Goal: Information Seeking & Learning: Learn about a topic

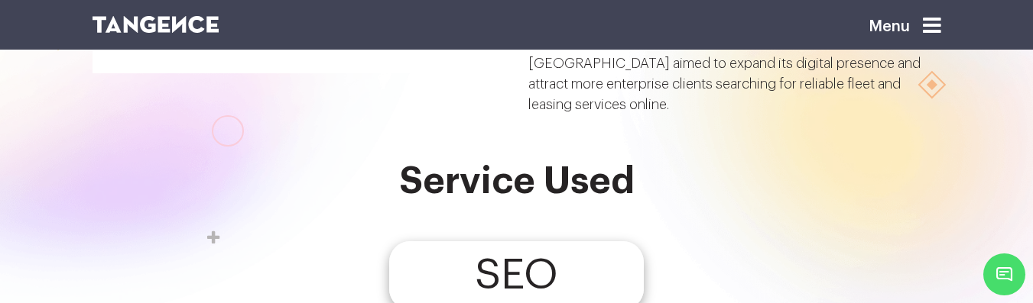
scroll to position [255, 0]
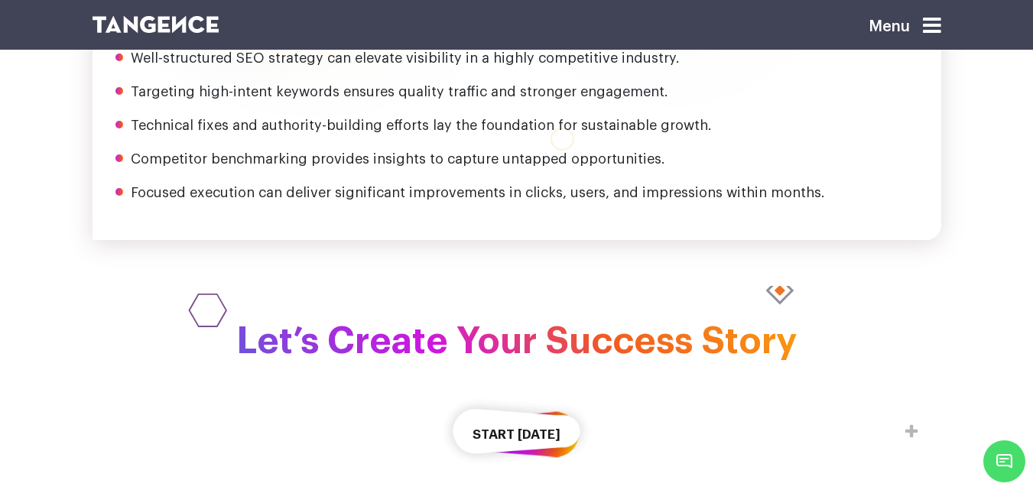
scroll to position [2185, 0]
click at [655, 144] on div "Key Takeaway Well-structured SEO strategy can elevate visibility in a highly co…" at bounding box center [516, 105] width 848 height 271
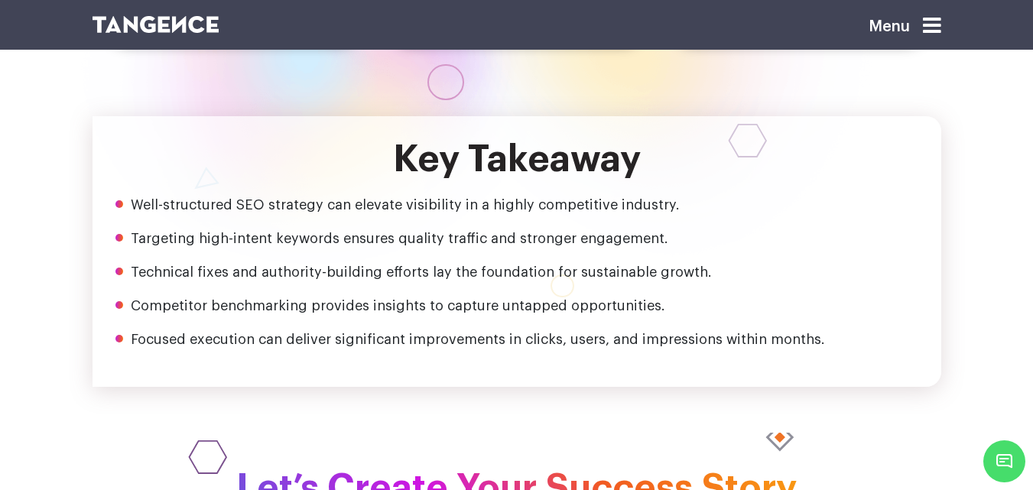
scroll to position [1956, 0]
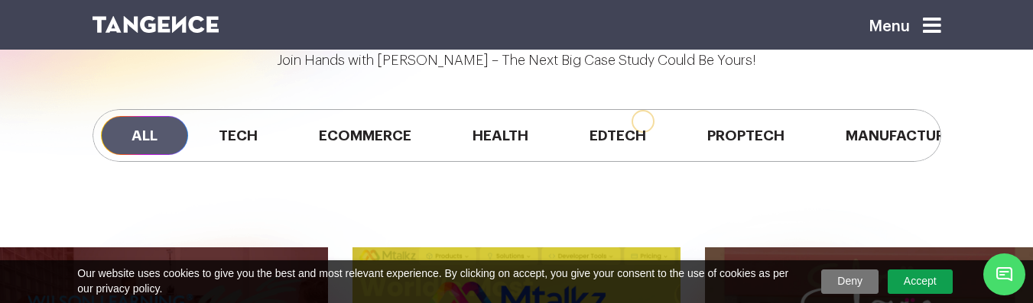
scroll to position [1126, 0]
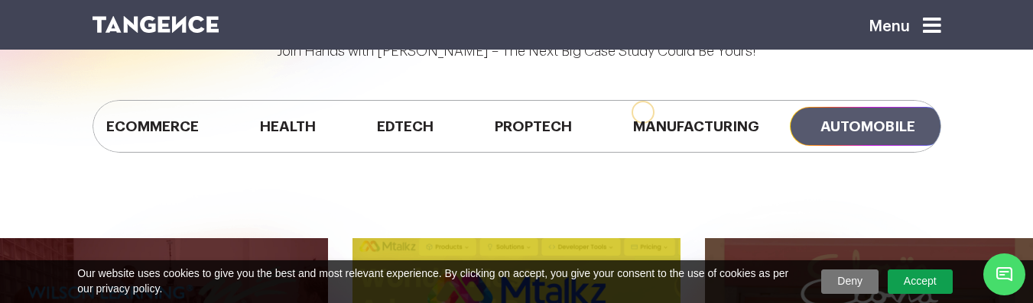
scroll to position [0, 238]
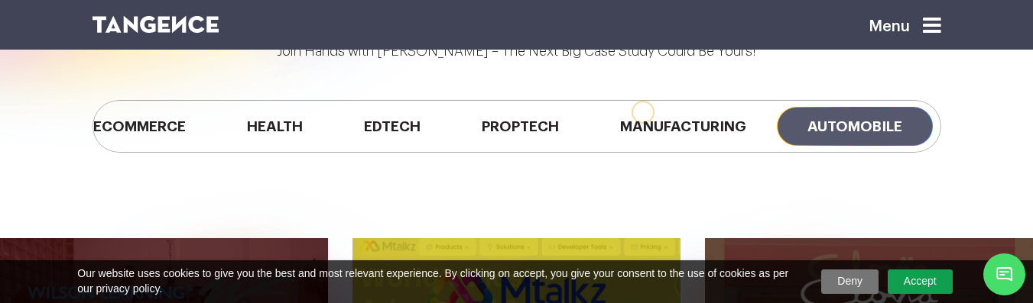
click at [856, 126] on span "Automobile" at bounding box center [855, 126] width 156 height 39
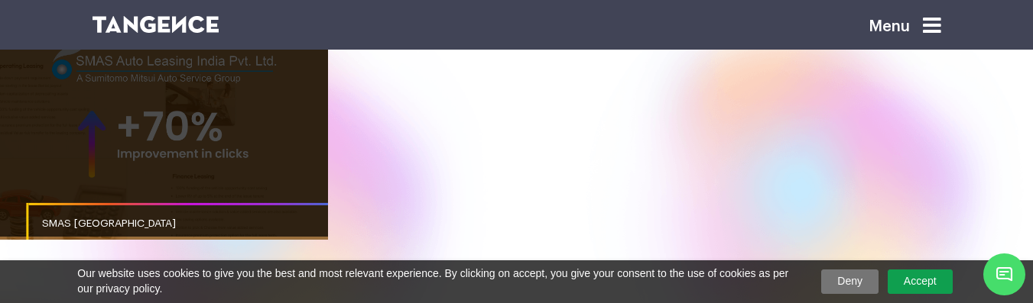
scroll to position [1210, 0]
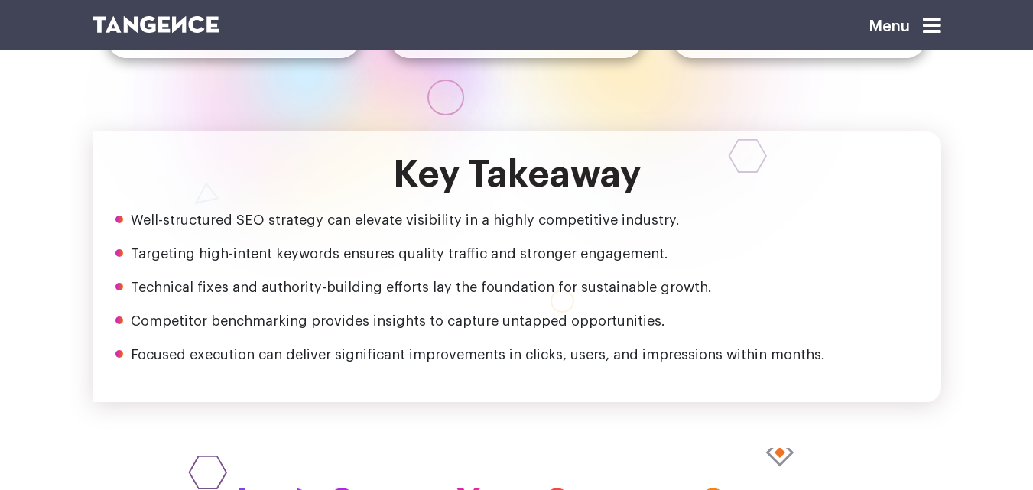
scroll to position [1956, 0]
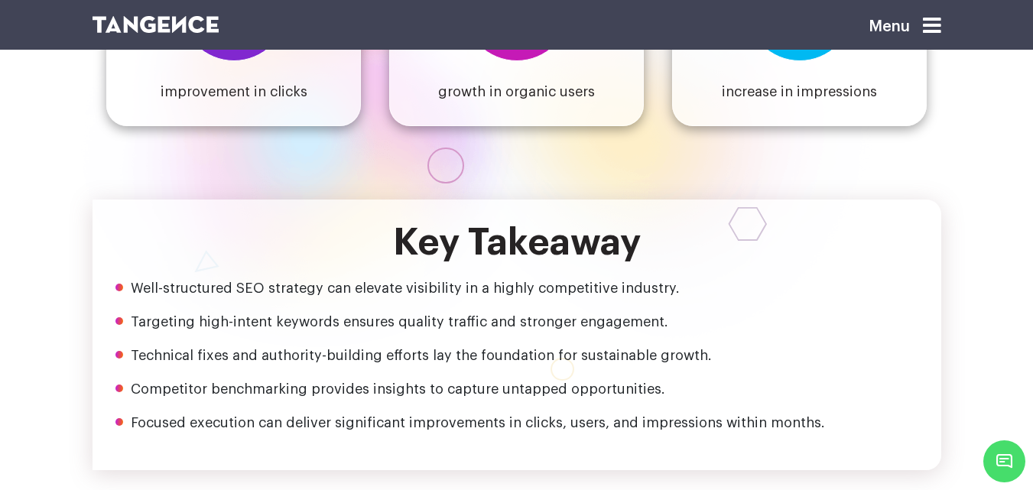
drag, startPoint x: 313, startPoint y: 151, endPoint x: 321, endPoint y: 147, distance: 8.9
click at [315, 199] on div "Key Takeaway Well-structured SEO strategy can elevate visibility in a highly co…" at bounding box center [516, 334] width 848 height 271
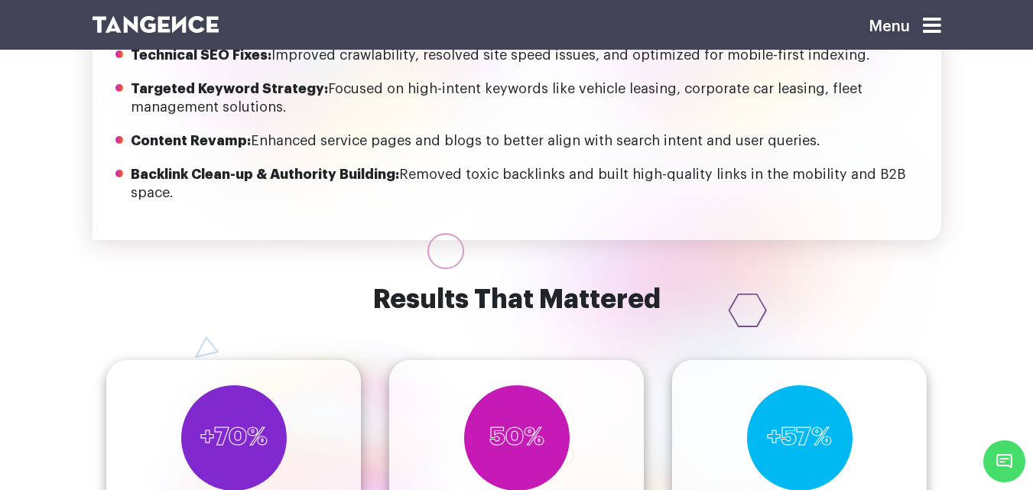
scroll to position [1421, 0]
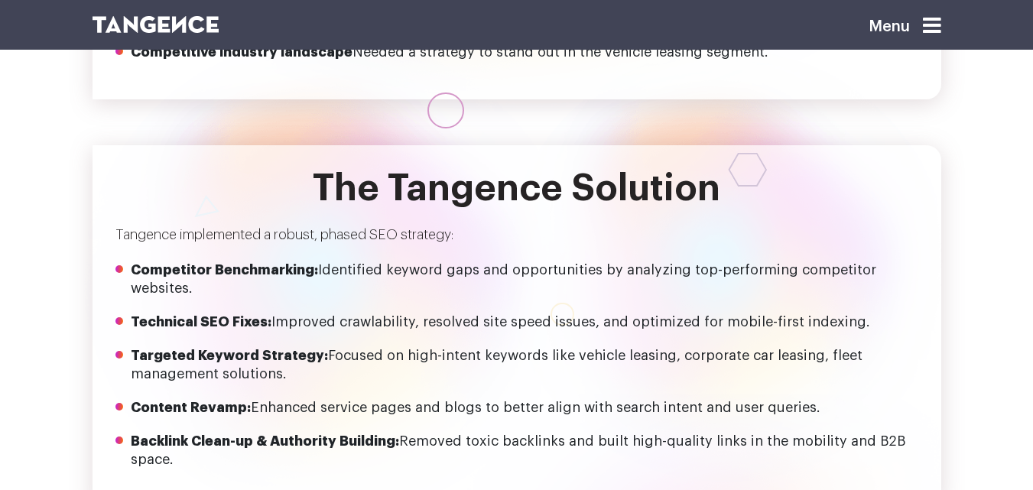
scroll to position [1258, 0]
click at [944, 53] on div at bounding box center [726, 290] width 451 height 572
click at [961, 76] on div "Menu SMAS India In a competitive automobile and leasing market, SMAS India aime…" at bounding box center [516, 455] width 1033 height 3426
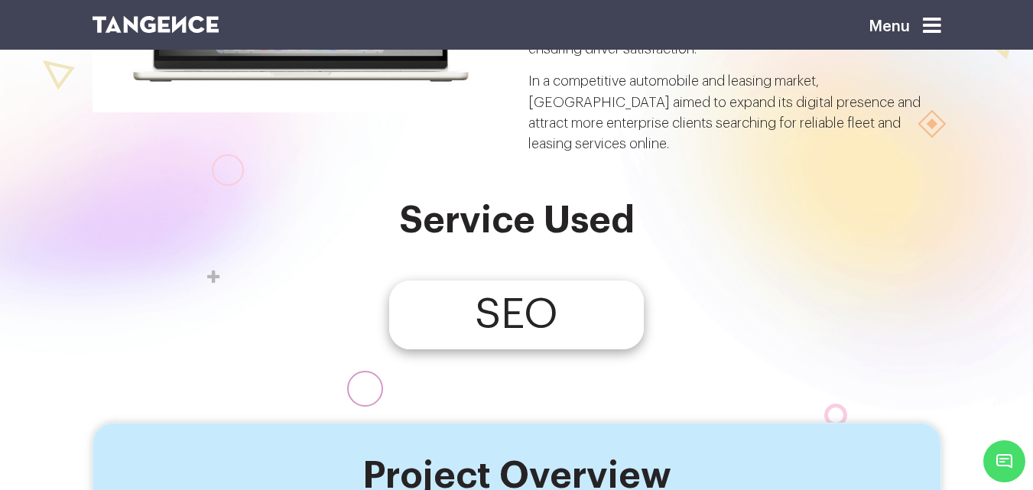
scroll to position [122, 0]
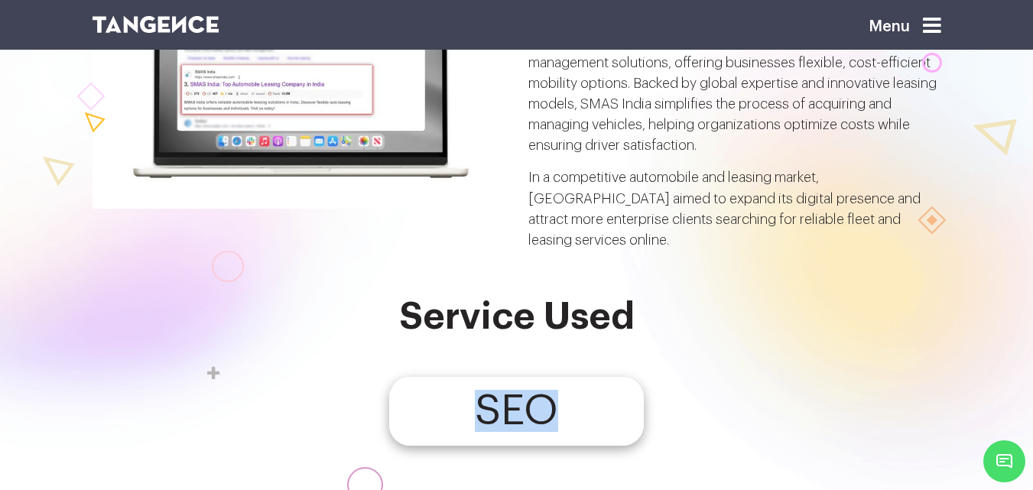
drag, startPoint x: 565, startPoint y: 356, endPoint x: 446, endPoint y: 357, distance: 119.2
click at [446, 377] on div "SEO" at bounding box center [516, 411] width 255 height 69
click at [675, 377] on div "SEO" at bounding box center [516, 411] width 848 height 69
drag, startPoint x: 627, startPoint y: 366, endPoint x: 348, endPoint y: 353, distance: 279.3
click at [348, 377] on div "SEO" at bounding box center [516, 411] width 848 height 69
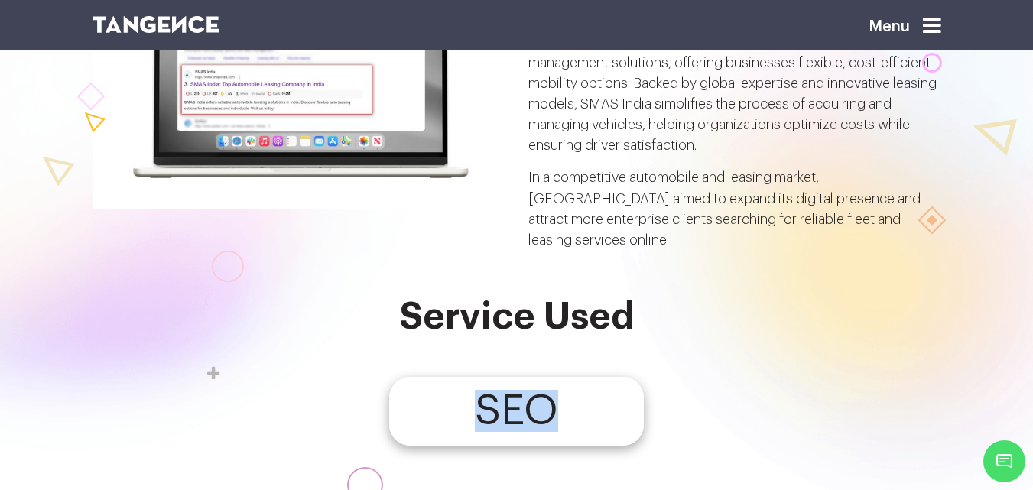
drag, startPoint x: 454, startPoint y: 355, endPoint x: 469, endPoint y: 355, distance: 15.3
click at [456, 377] on div "SEO" at bounding box center [516, 411] width 255 height 69
click at [618, 377] on div "SEO" at bounding box center [516, 411] width 255 height 69
click at [741, 377] on div "SEO" at bounding box center [516, 411] width 848 height 69
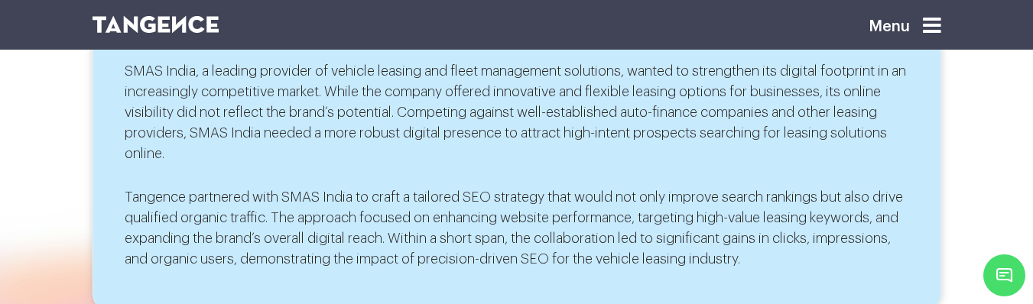
scroll to position [556, 0]
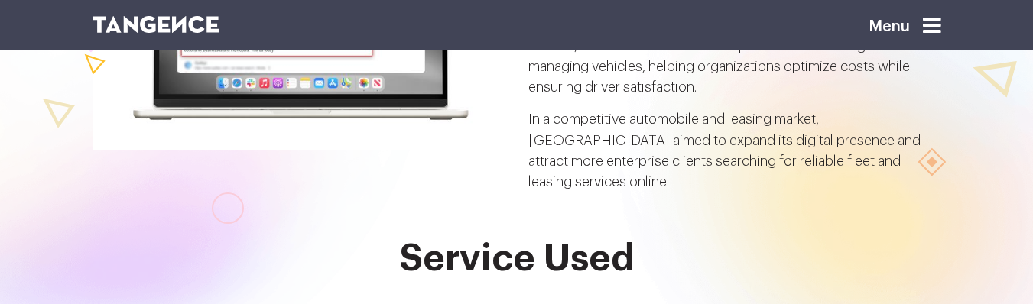
scroll to position [153, 0]
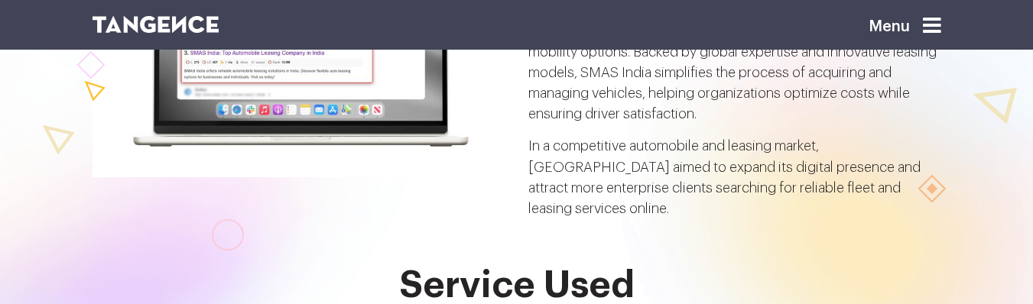
click at [482, 131] on img at bounding box center [298, 39] width 413 height 275
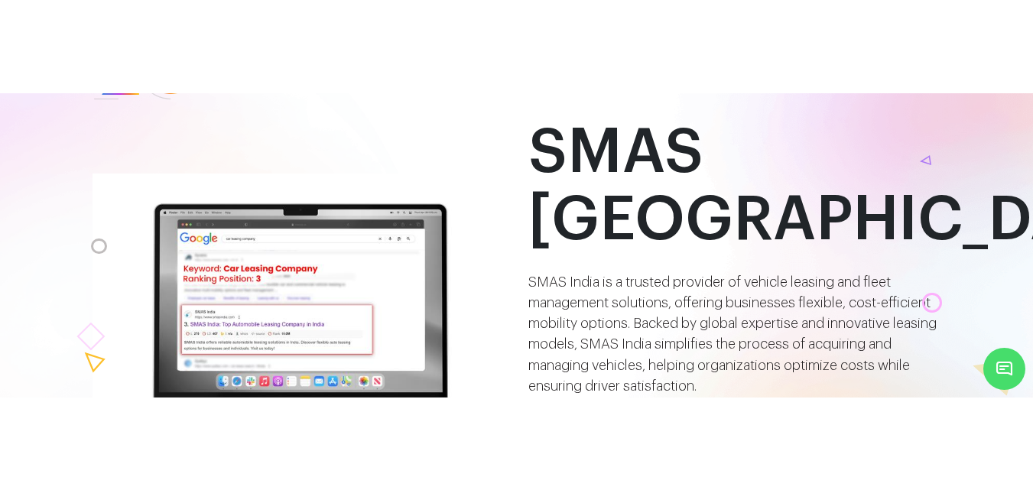
scroll to position [0, 0]
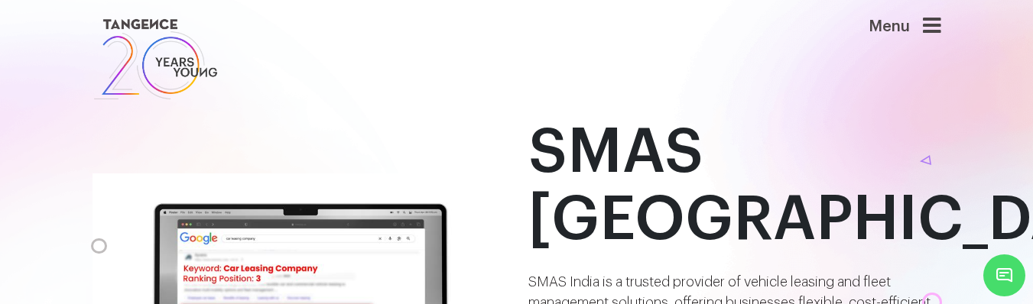
drag, startPoint x: 313, startPoint y: 192, endPoint x: 399, endPoint y: 193, distance: 85.6
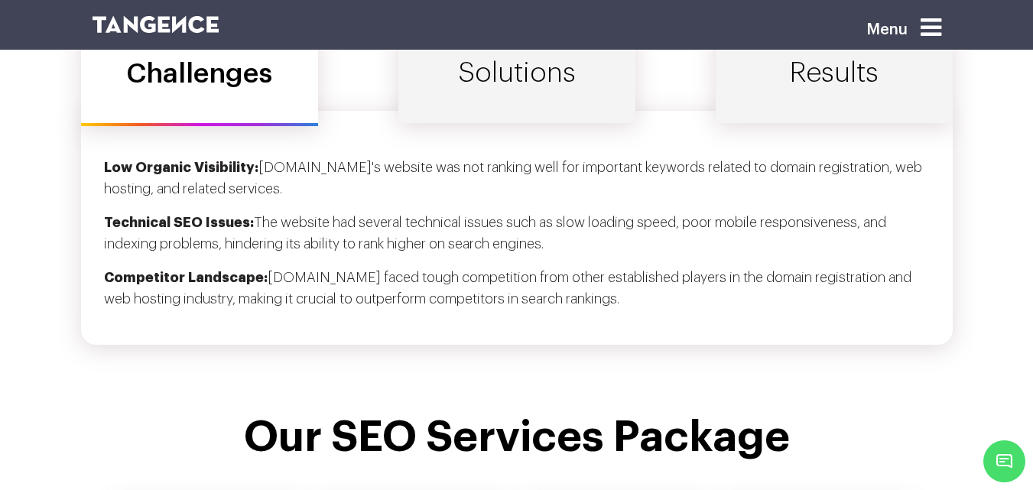
scroll to position [4891, 0]
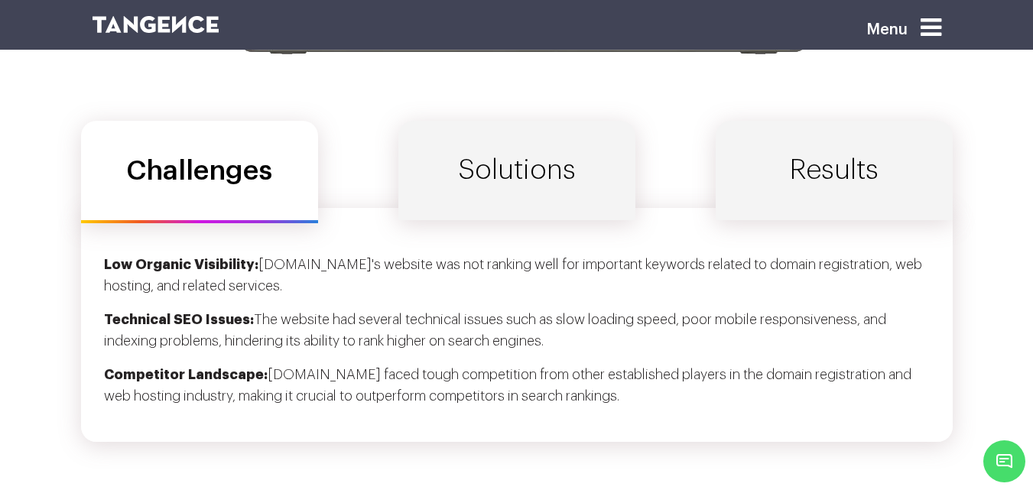
click at [540, 168] on link "Solutions" at bounding box center [516, 170] width 237 height 99
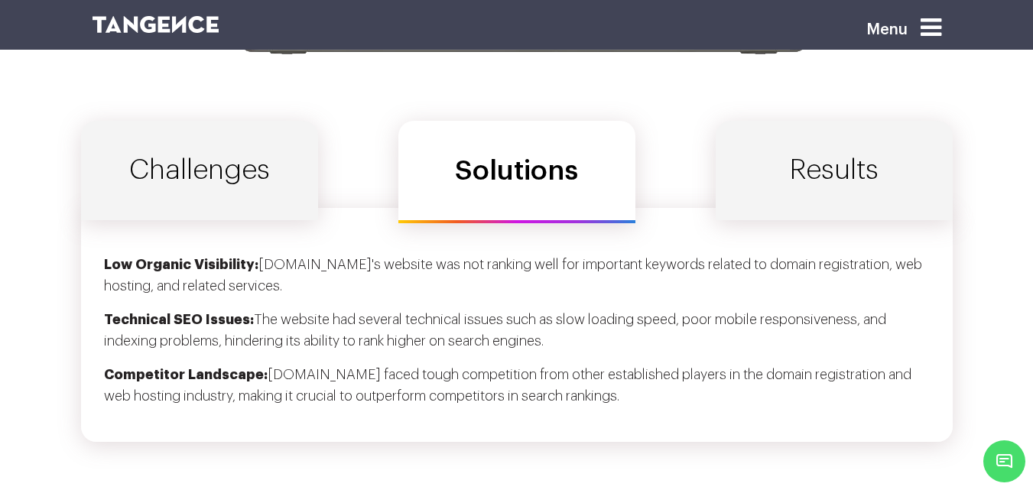
click at [883, 193] on link "Results" at bounding box center [833, 170] width 237 height 99
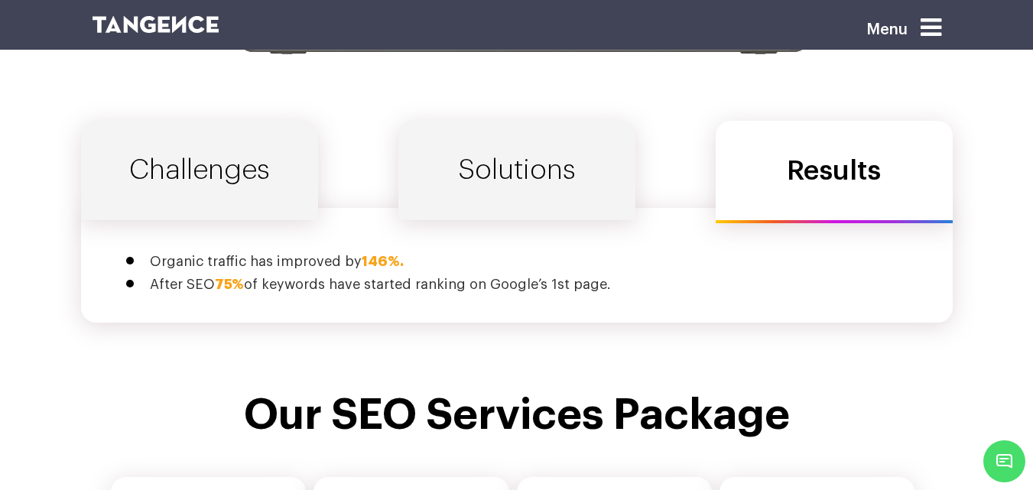
drag, startPoint x: 534, startPoint y: 182, endPoint x: 462, endPoint y: 185, distance: 72.7
click at [533, 182] on link "Solutions" at bounding box center [516, 170] width 237 height 99
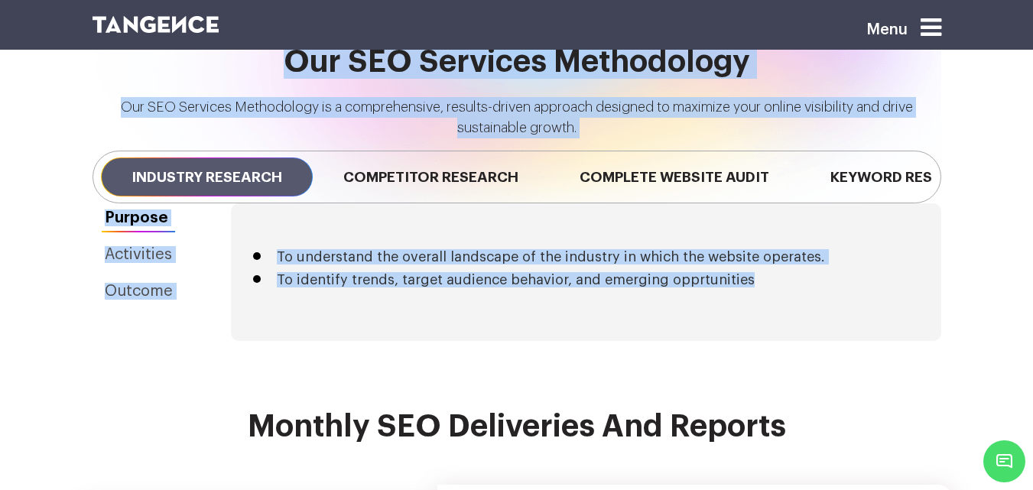
scroll to position [3439, 0]
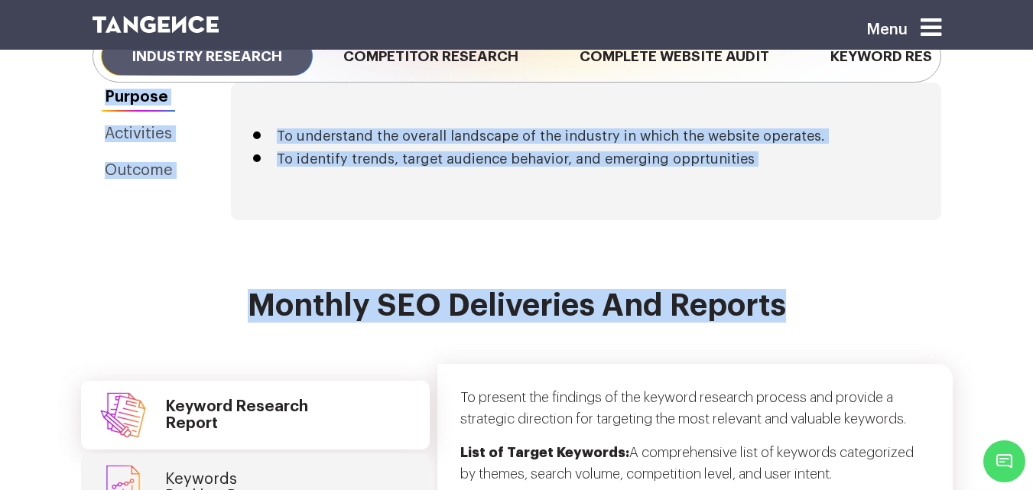
drag, startPoint x: 273, startPoint y: 235, endPoint x: 948, endPoint y: 284, distance: 677.4
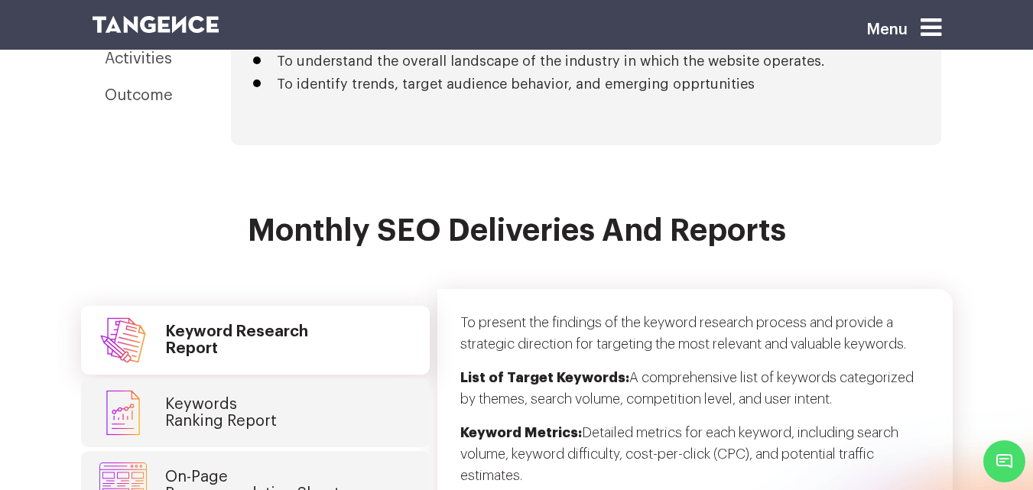
click at [423, 266] on div "Keyword Research Report Keywords Ranking Report On-Page Recommendation Sheet Mo…" at bounding box center [516, 476] width 871 height 420
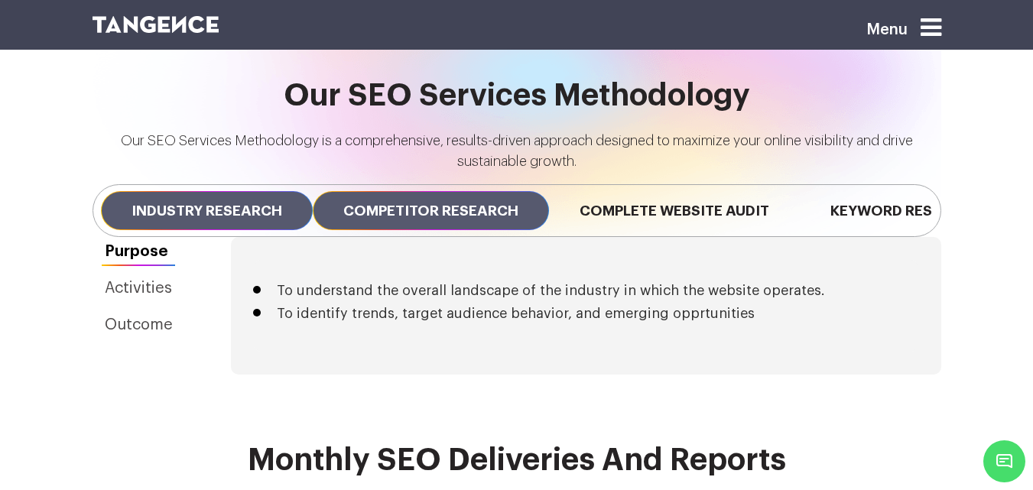
click at [462, 197] on span "Competitor Research" at bounding box center [431, 210] width 236 height 39
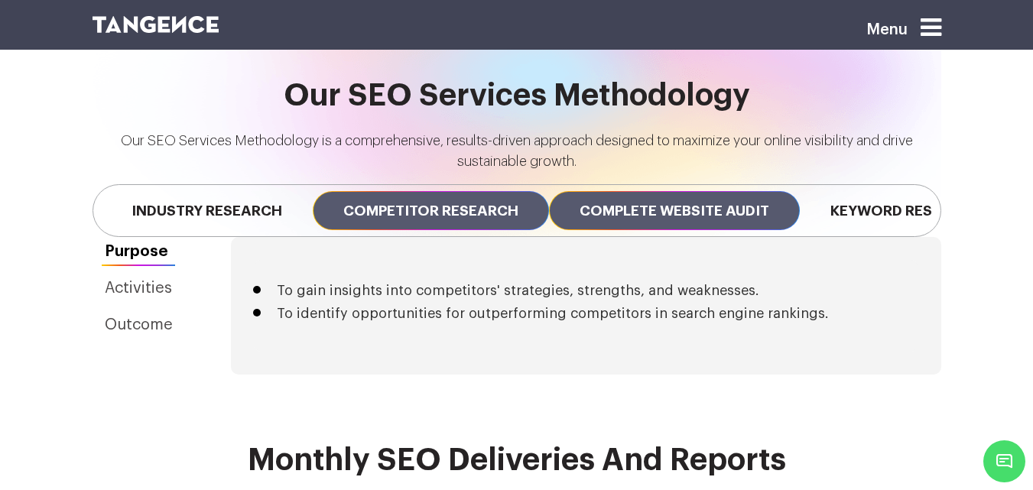
drag, startPoint x: 637, startPoint y: 193, endPoint x: 650, endPoint y: 193, distance: 13.8
click at [638, 193] on span "Complete Website Audit" at bounding box center [674, 210] width 251 height 39
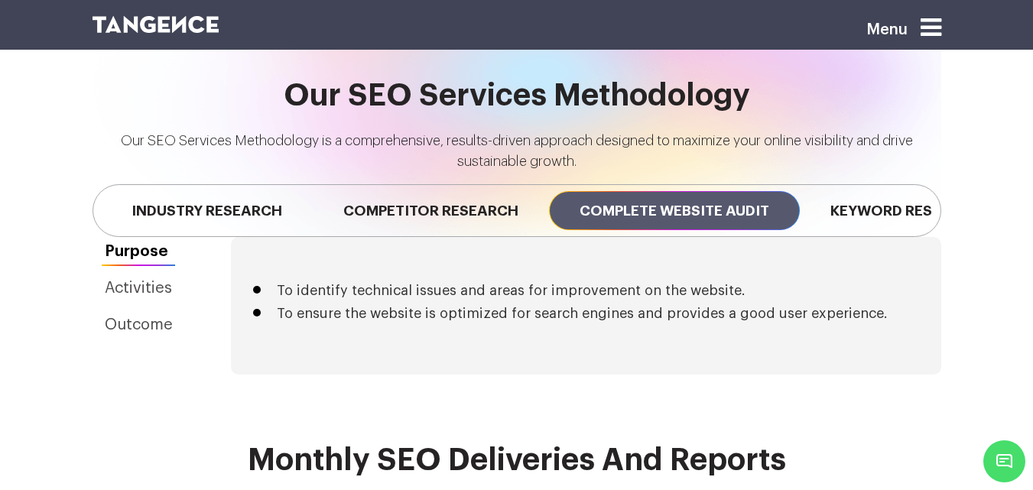
click at [782, 193] on span "Complete Website Audit" at bounding box center [674, 210] width 251 height 39
click at [887, 191] on span "Keyword Research" at bounding box center [905, 210] width 212 height 39
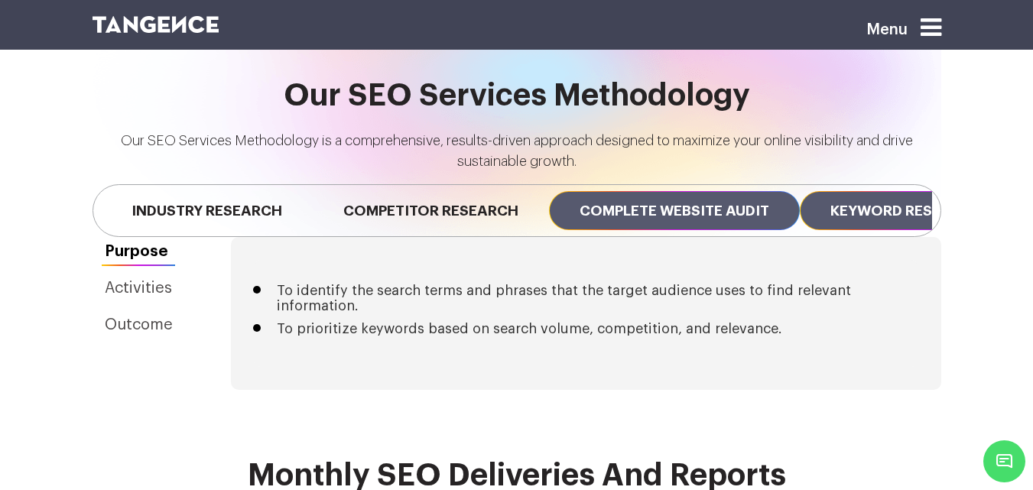
drag, startPoint x: 737, startPoint y: 192, endPoint x: 633, endPoint y: 192, distance: 103.9
click at [662, 192] on span "Complete Website Audit" at bounding box center [674, 210] width 251 height 39
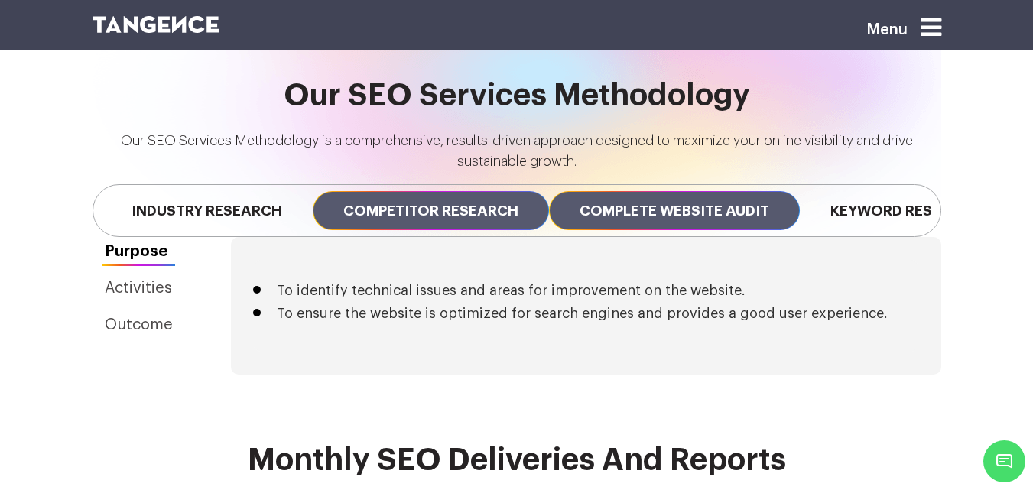
drag, startPoint x: 498, startPoint y: 192, endPoint x: 436, endPoint y: 186, distance: 62.9
click at [455, 191] on span "Competitor Research" at bounding box center [431, 210] width 236 height 39
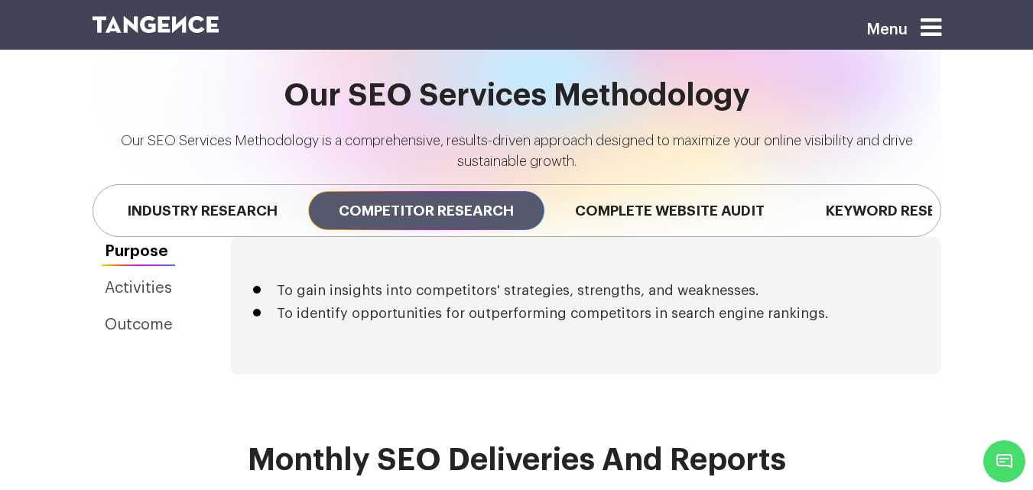
drag, startPoint x: 305, startPoint y: 184, endPoint x: 93, endPoint y: 175, distance: 211.9
click at [245, 191] on span "Industry Research" at bounding box center [202, 210] width 212 height 39
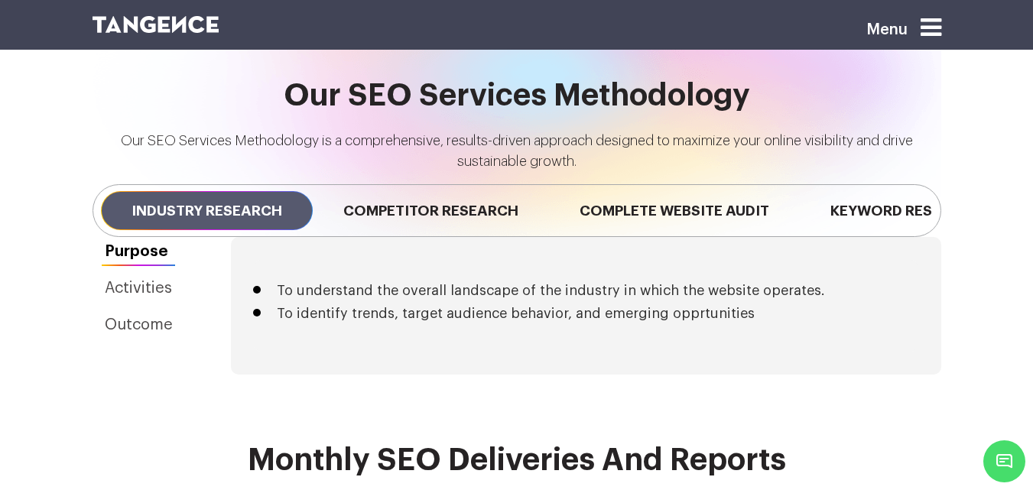
drag, startPoint x: 618, startPoint y: 187, endPoint x: 0, endPoint y: 198, distance: 618.4
click at [0, 198] on div "Our SEO Services Methodology Our SEO Services Methodology is a comprehensive, r…" at bounding box center [516, 158] width 1033 height 158
drag, startPoint x: 498, startPoint y: 190, endPoint x: 107, endPoint y: 200, distance: 390.7
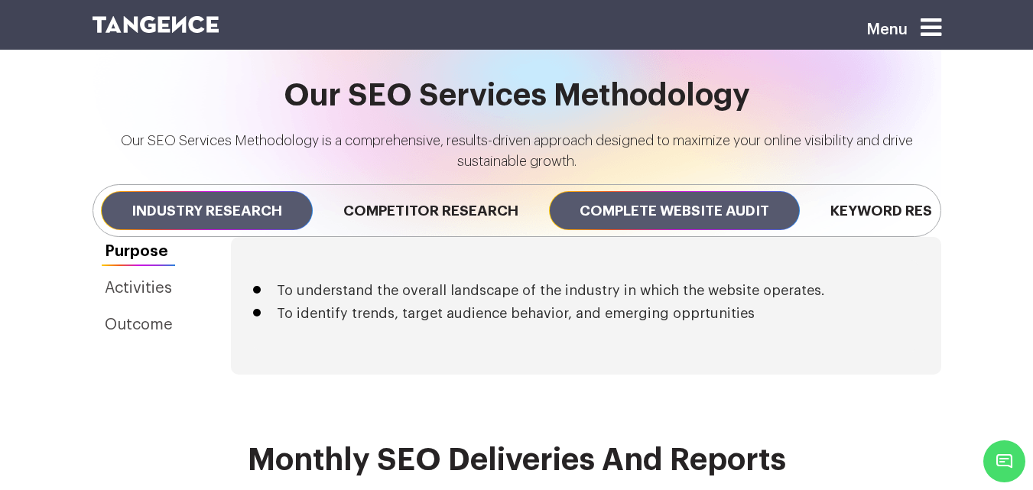
drag, startPoint x: 438, startPoint y: 193, endPoint x: 705, endPoint y: 193, distance: 267.5
click at [448, 193] on span "Competitor Research" at bounding box center [431, 210] width 236 height 39
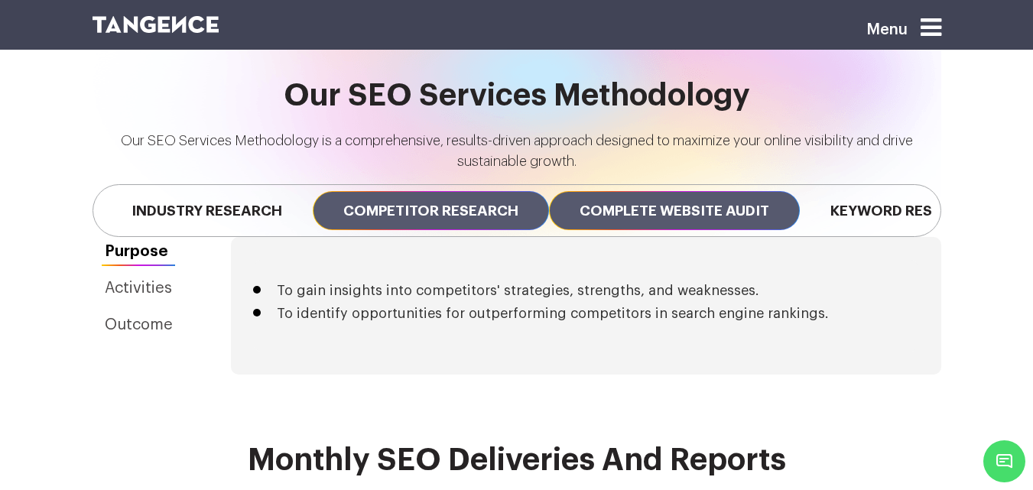
click at [705, 193] on span "Complete Website Audit" at bounding box center [674, 210] width 251 height 39
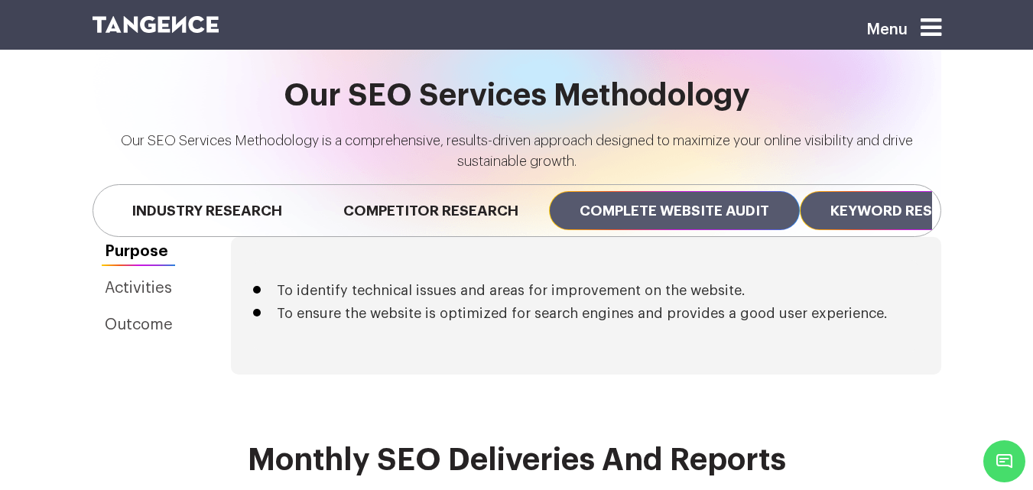
click at [866, 191] on span "Keyword Research" at bounding box center [905, 210] width 212 height 39
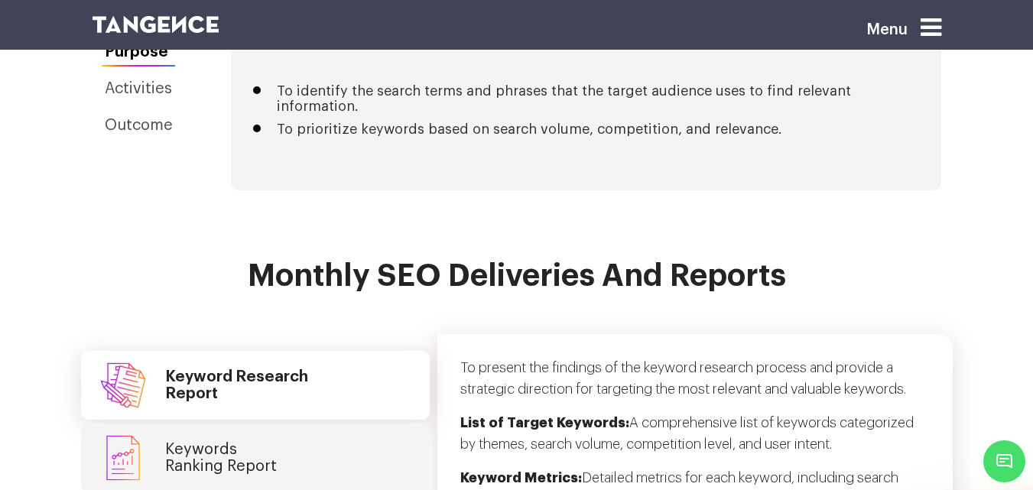
scroll to position [3821, 0]
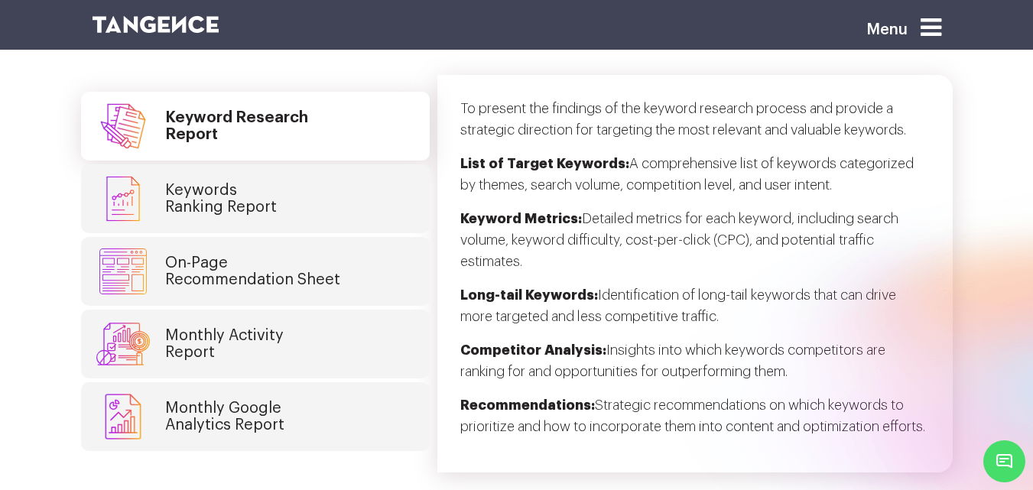
click at [303, 207] on link "Keywords Ranking Report" at bounding box center [255, 198] width 349 height 69
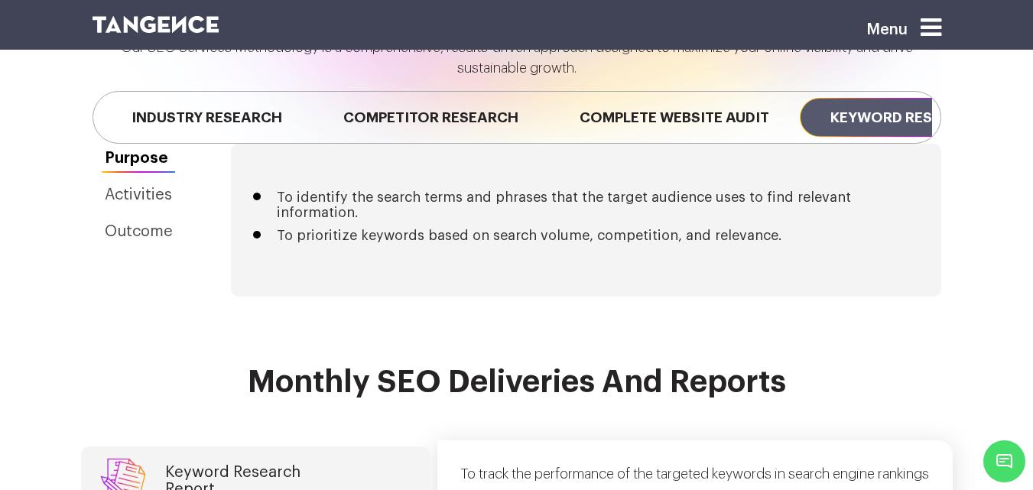
scroll to position [3455, 0]
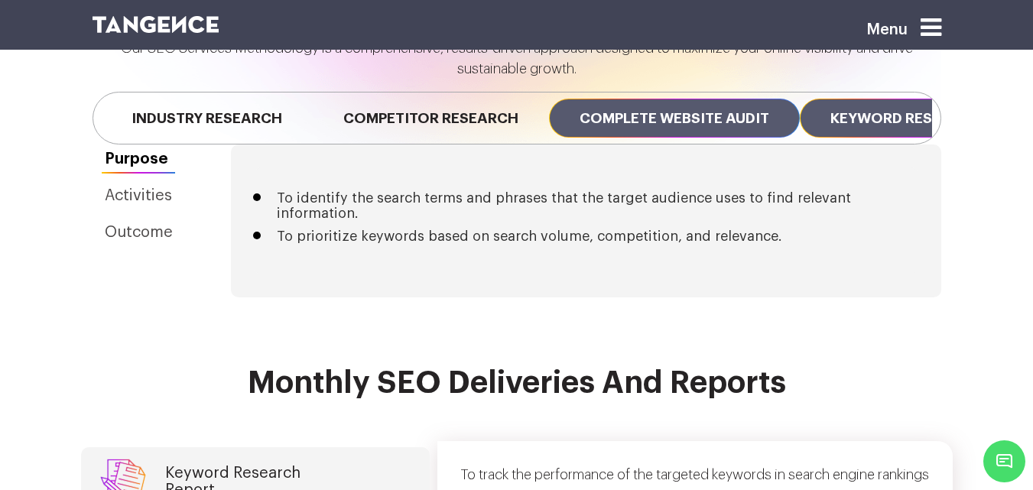
click at [615, 110] on span "Complete Website Audit" at bounding box center [674, 118] width 251 height 39
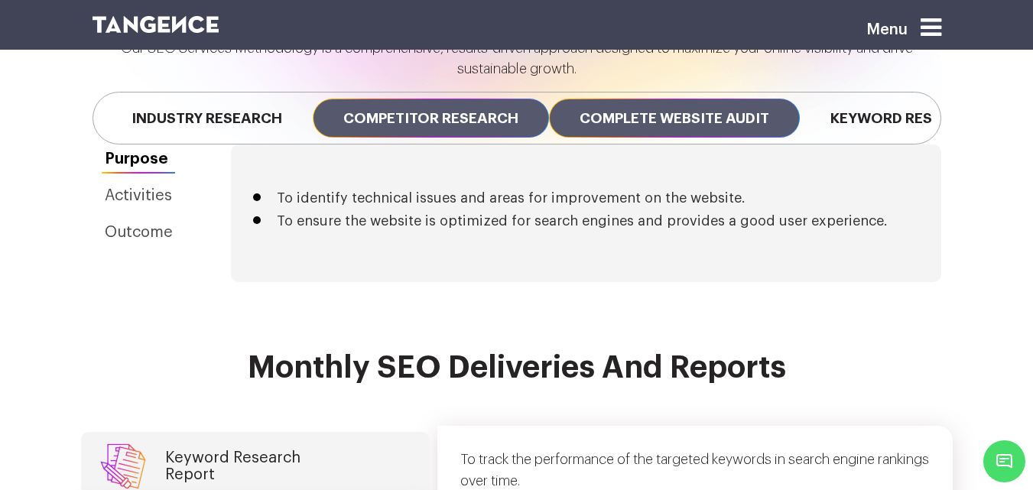
click at [521, 115] on span "Competitor Research" at bounding box center [431, 118] width 236 height 39
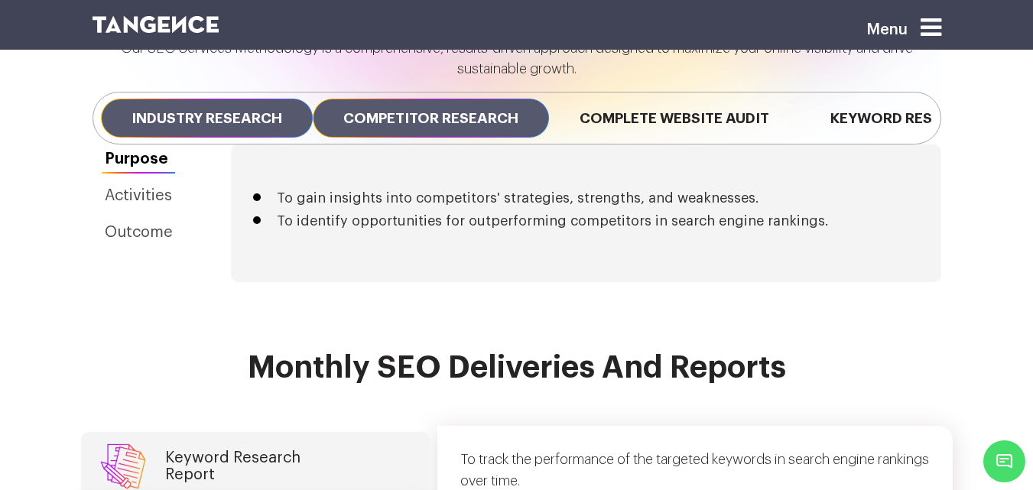
click at [268, 102] on span "Industry Research" at bounding box center [207, 118] width 212 height 39
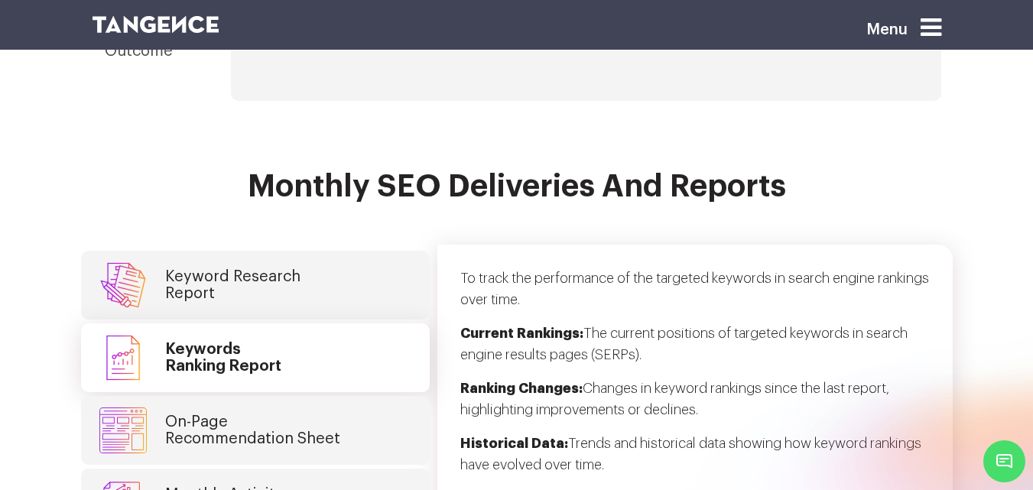
scroll to position [3637, 0]
click at [194, 268] on h4 "Keyword Research Report" at bounding box center [232, 285] width 135 height 34
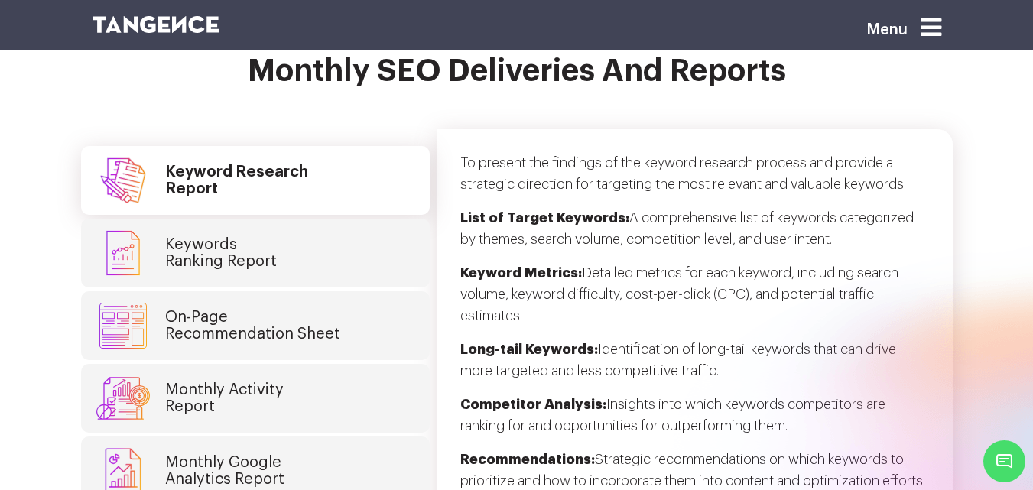
scroll to position [3753, 0]
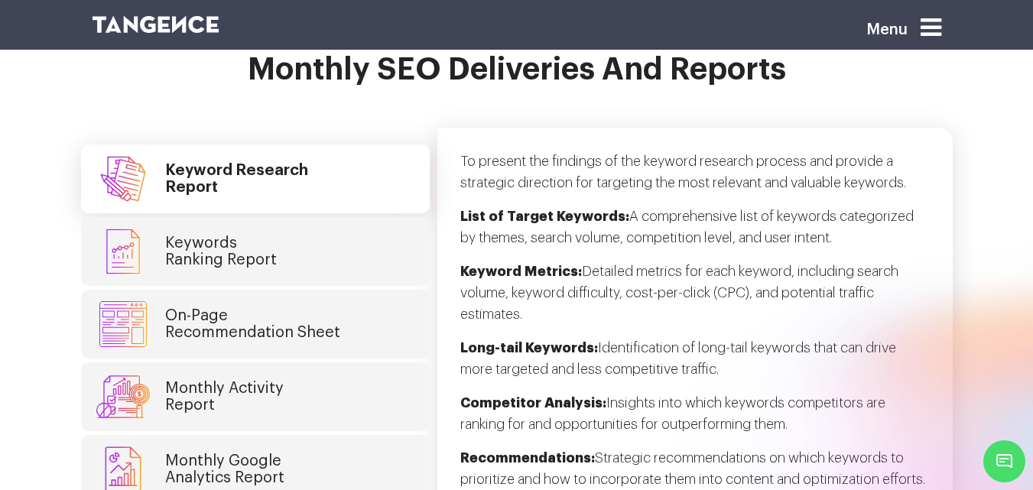
click at [306, 223] on link "Keywords Ranking Report" at bounding box center [255, 251] width 349 height 69
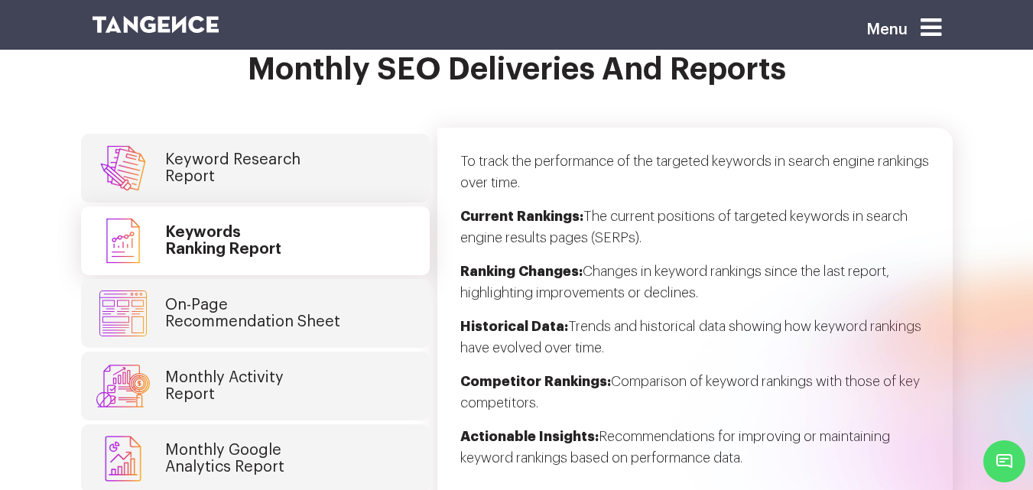
click at [214, 297] on h4 "On-Page Recommendation Sheet" at bounding box center [252, 314] width 175 height 34
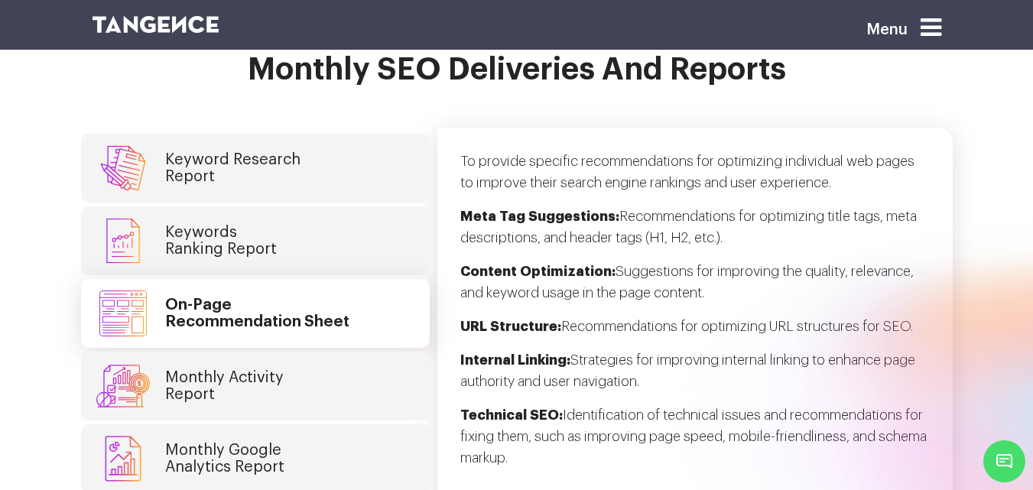
click at [284, 323] on link "On-Page Recommendation Sheet" at bounding box center [255, 313] width 349 height 69
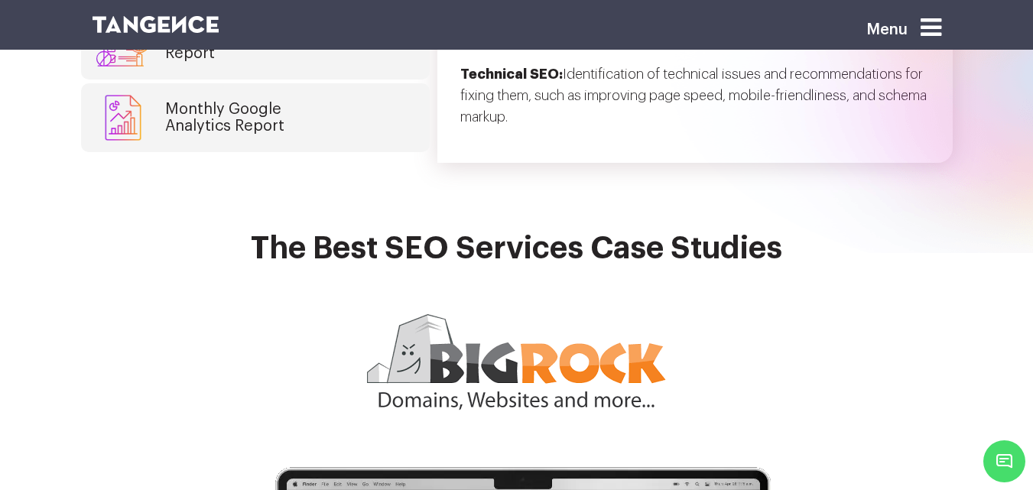
scroll to position [4090, 0]
